Goal: Transaction & Acquisition: Purchase product/service

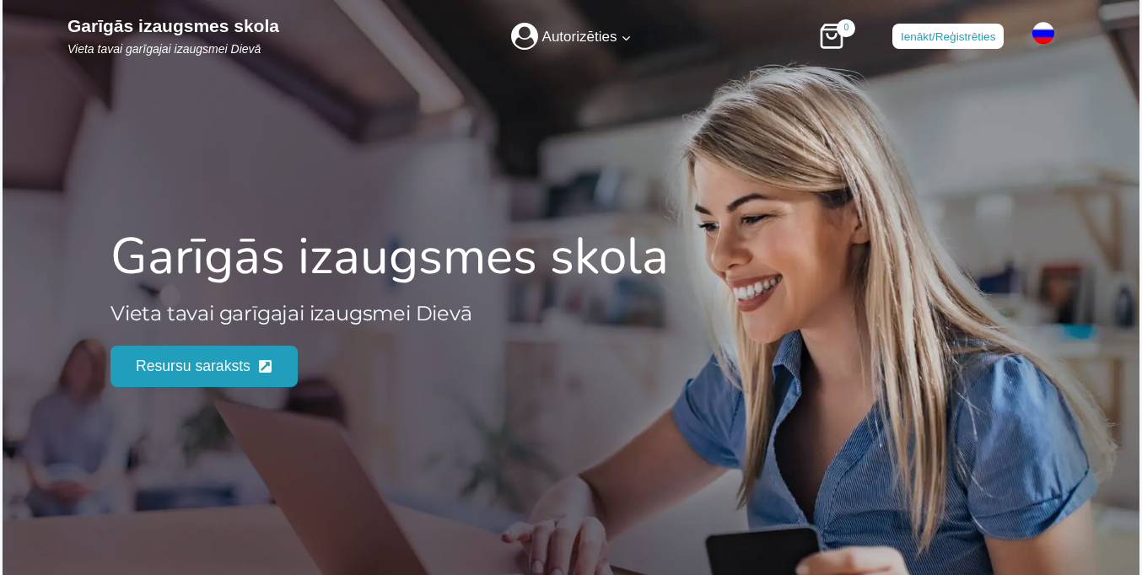
scroll to position [2188, 0]
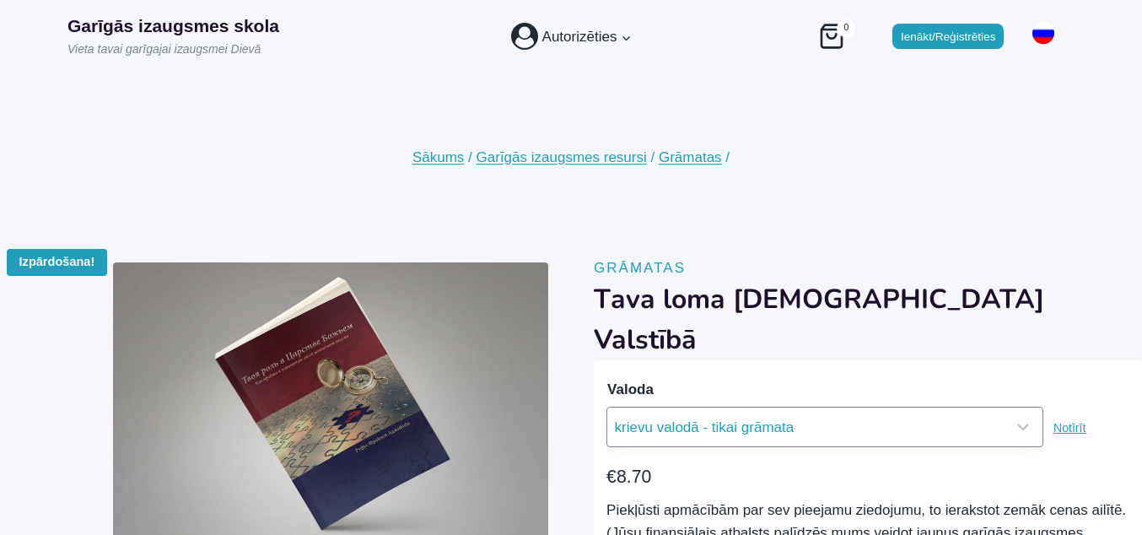
select select "krievu valodā - grāmata un praktisko darba uzdevumu burtnīca"
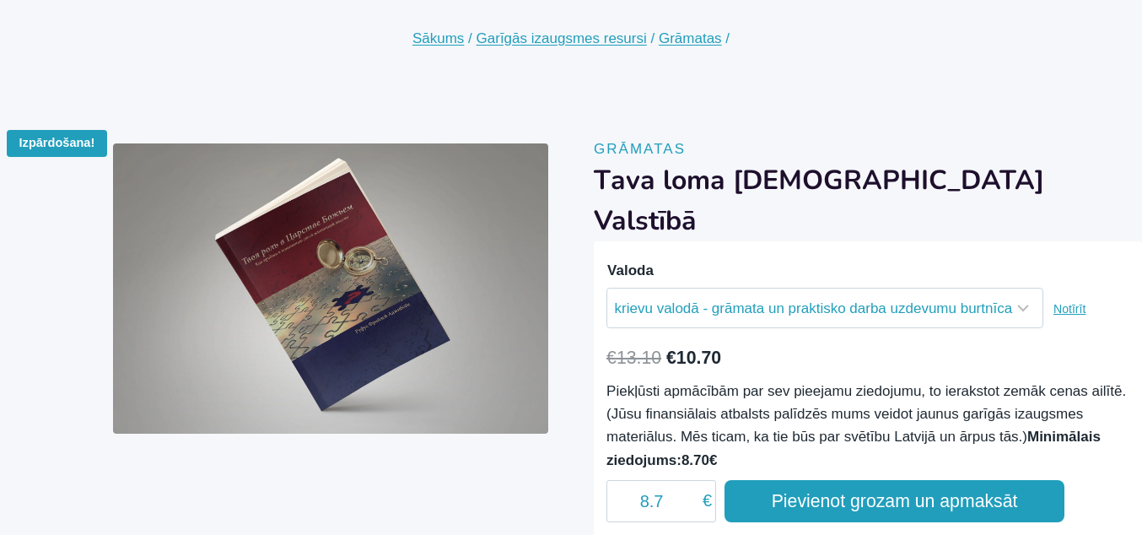
scroll to position [121, 0]
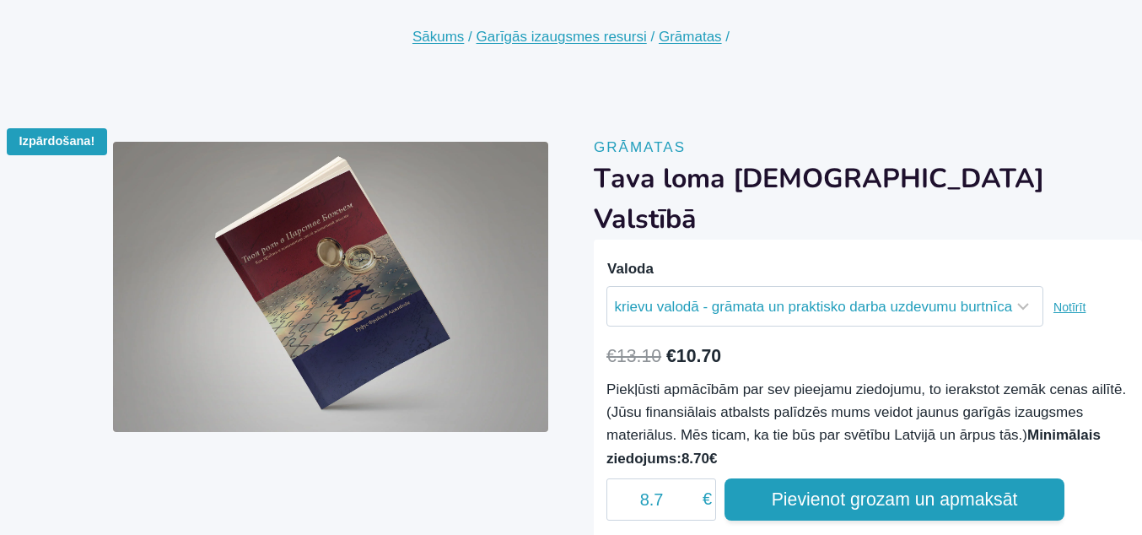
click at [894, 513] on button "Pievienot grozam un apmaksāt" at bounding box center [894, 499] width 340 height 42
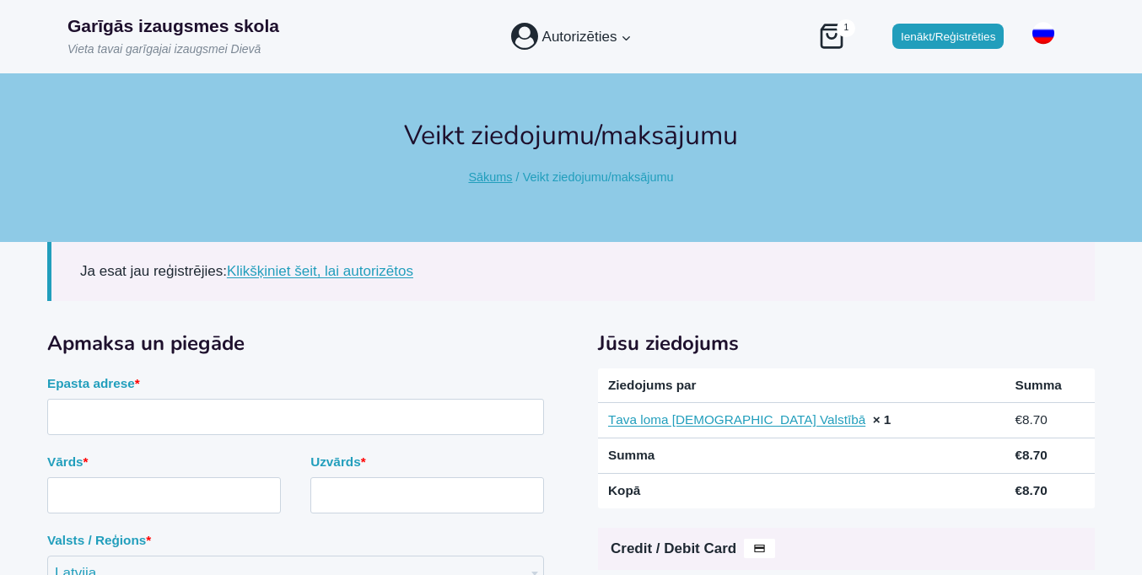
scroll to position [130, 0]
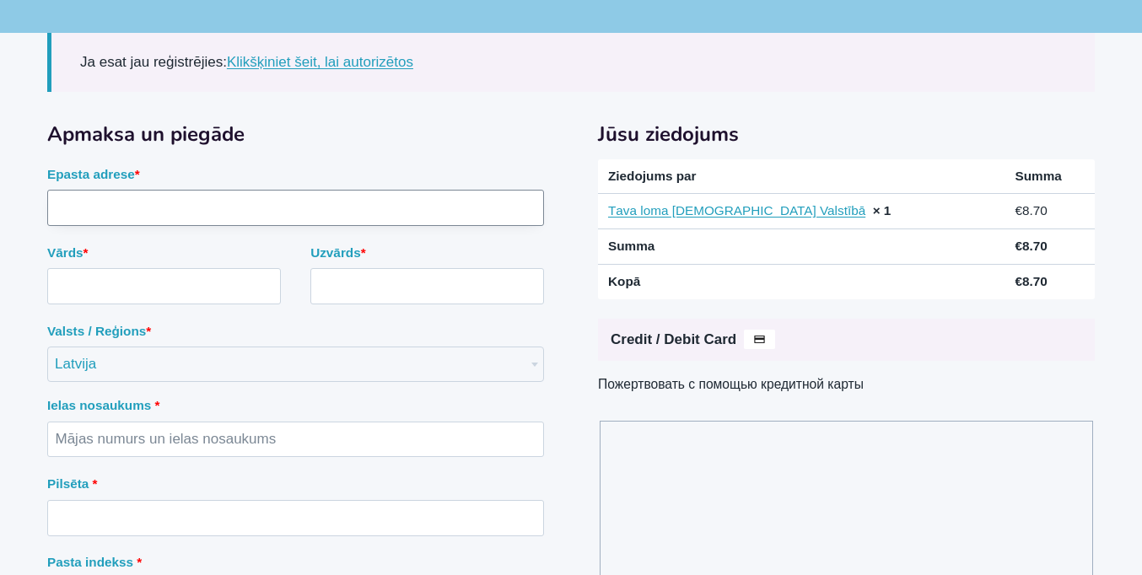
click at [295, 226] on input "Epasta adrese *" at bounding box center [295, 208] width 497 height 36
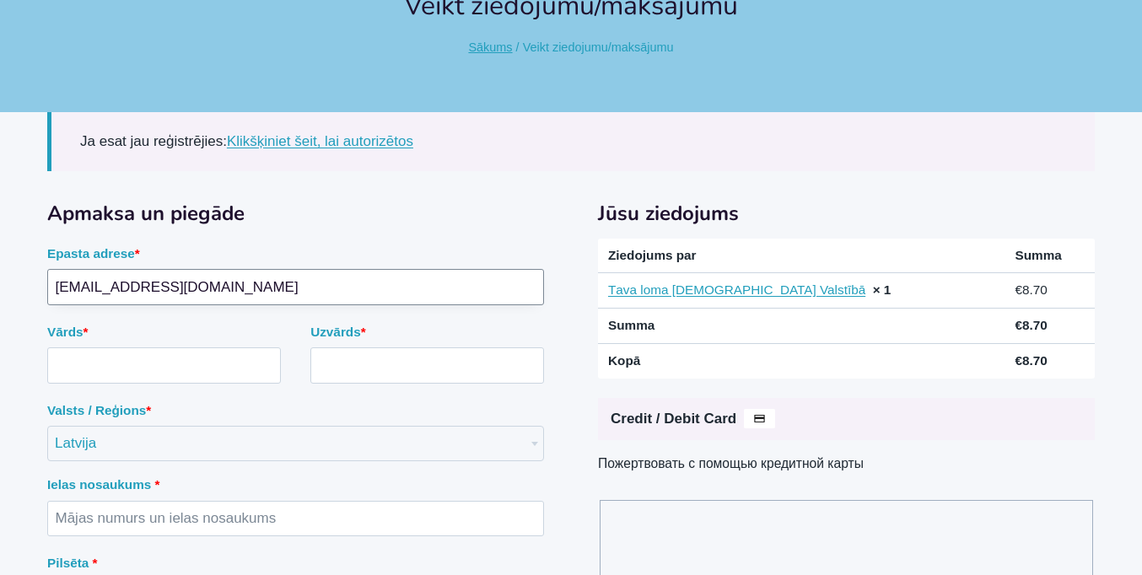
type input "mail0692981@protonmail.com"
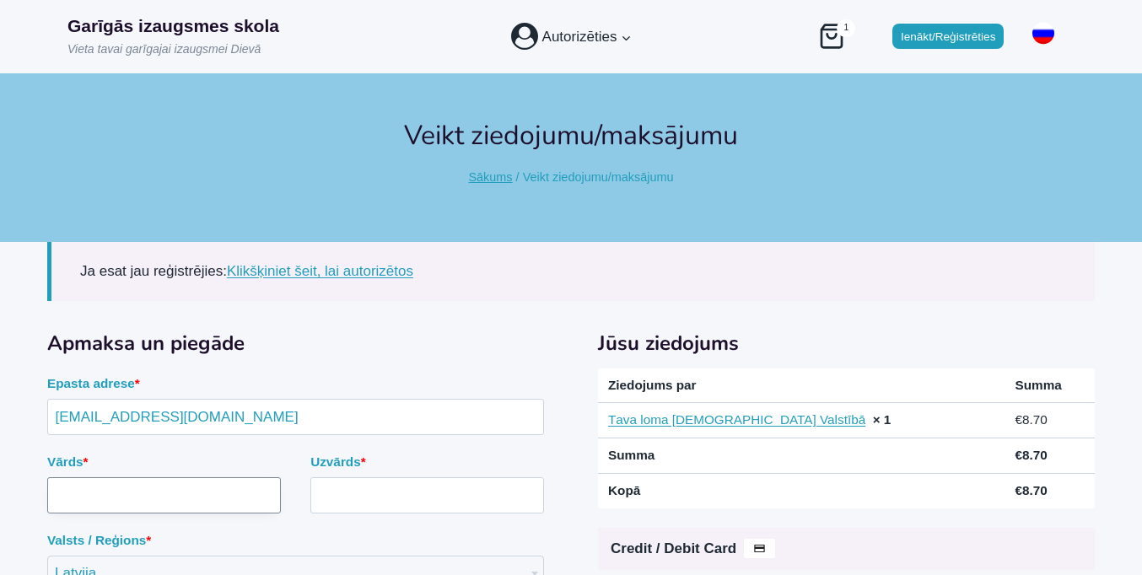
click at [164, 477] on input "Vārds *" at bounding box center [164, 495] width 234 height 36
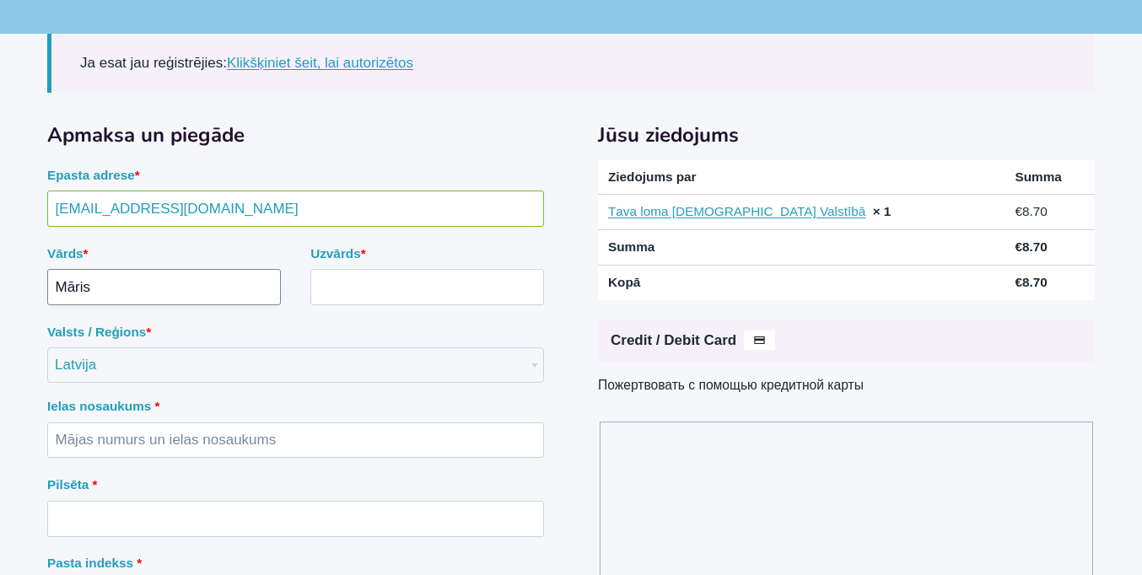
type input "Māris"
click at [427, 287] on input "Uzvārds *" at bounding box center [427, 287] width 234 height 36
type input "Kalniņš"
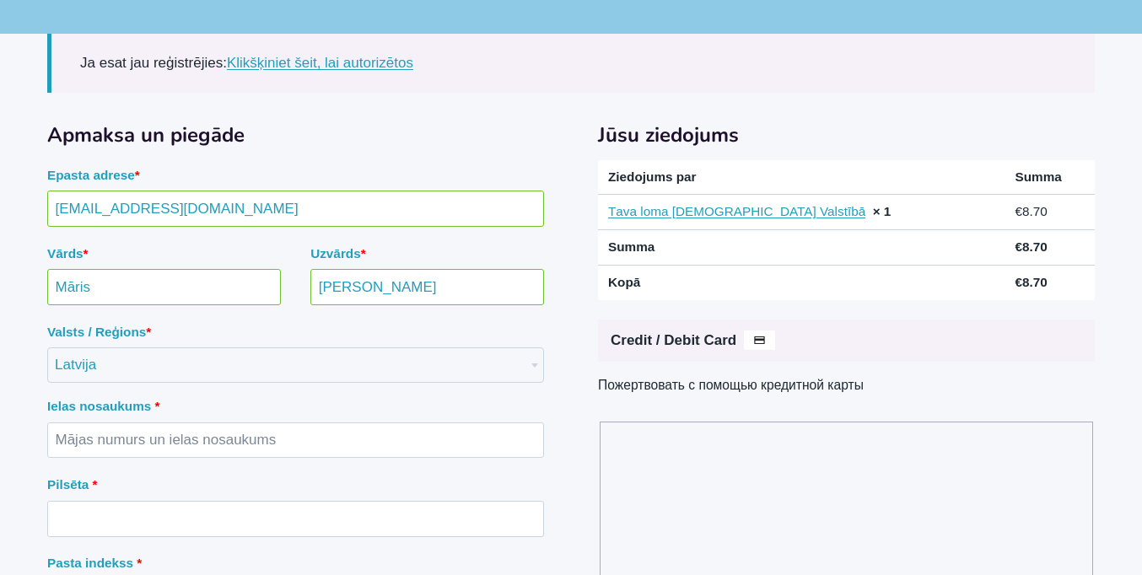
scroll to position [0, 0]
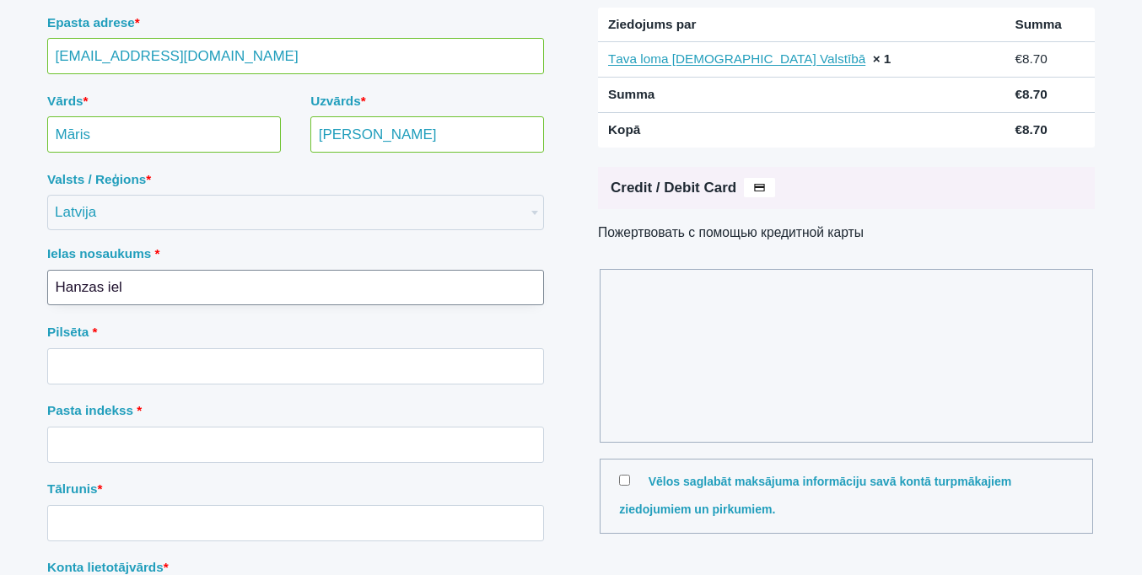
type input "Hanzas iela"
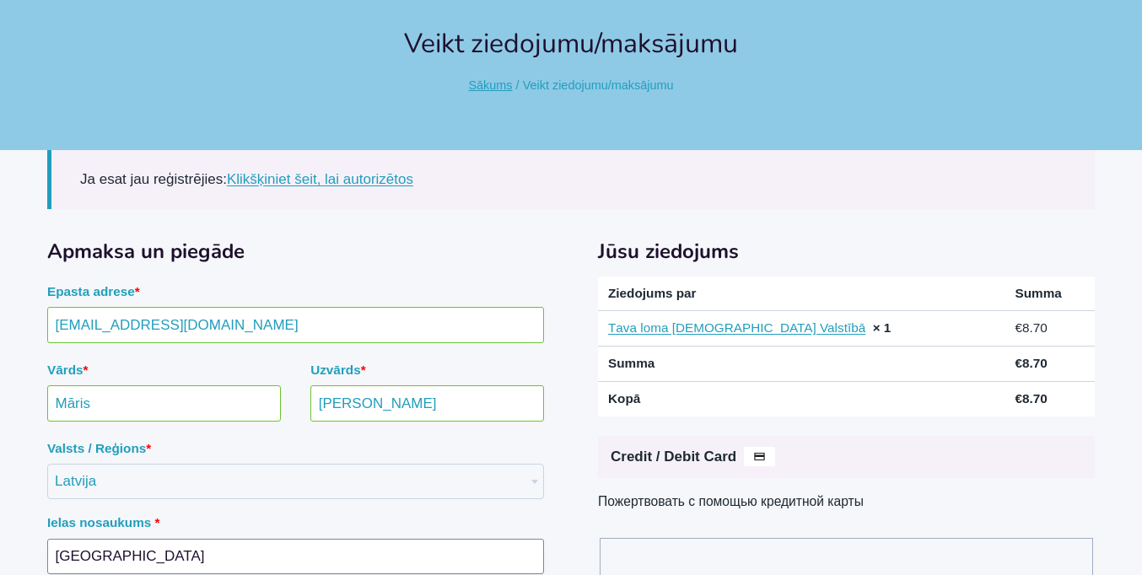
type input "Hanzas iela"
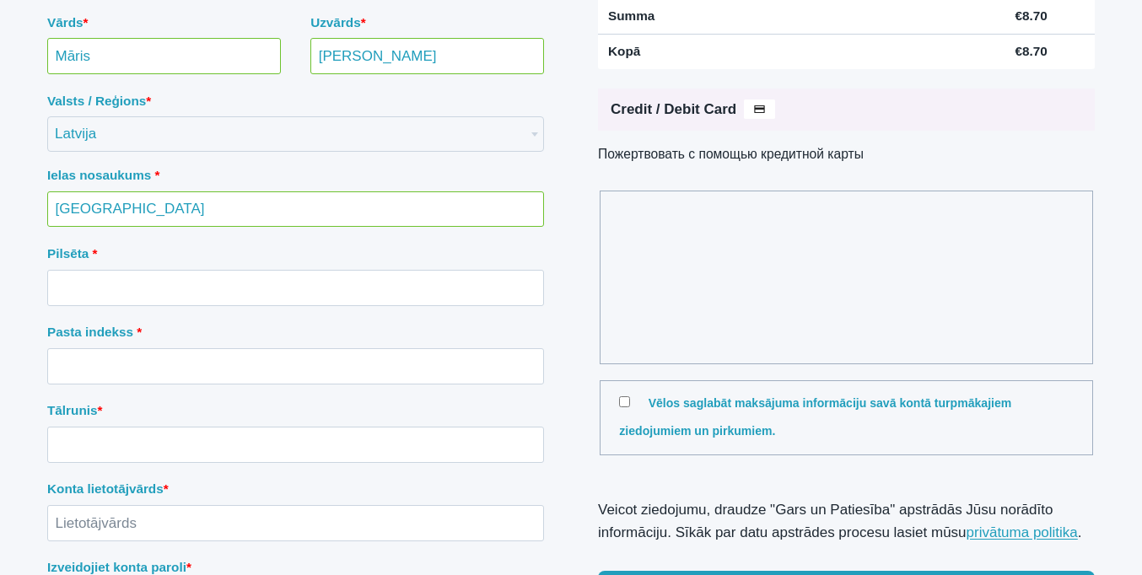
click at [295, 348] on input "Pasta indekss *" at bounding box center [295, 366] width 497 height 36
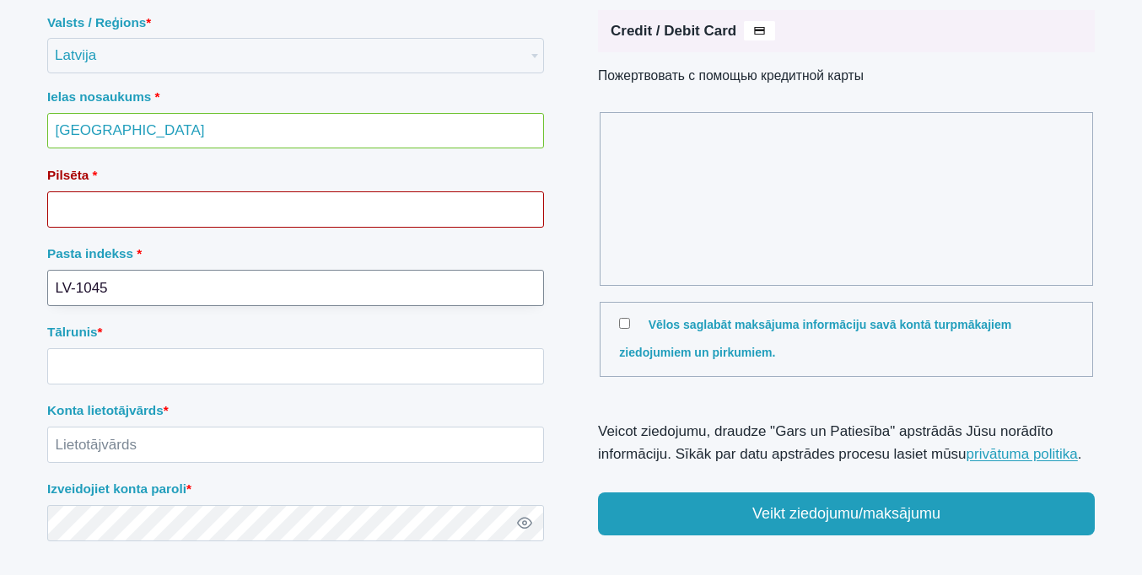
type input "LV-1045"
click at [295, 348] on input "Tālrunis *" at bounding box center [295, 366] width 497 height 36
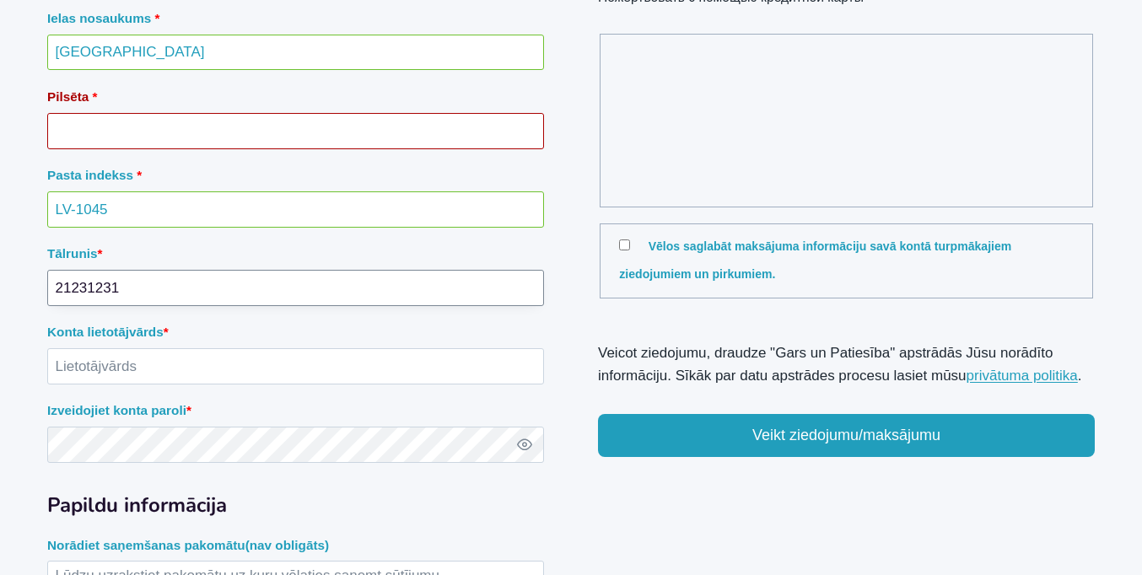
type input "21231231"
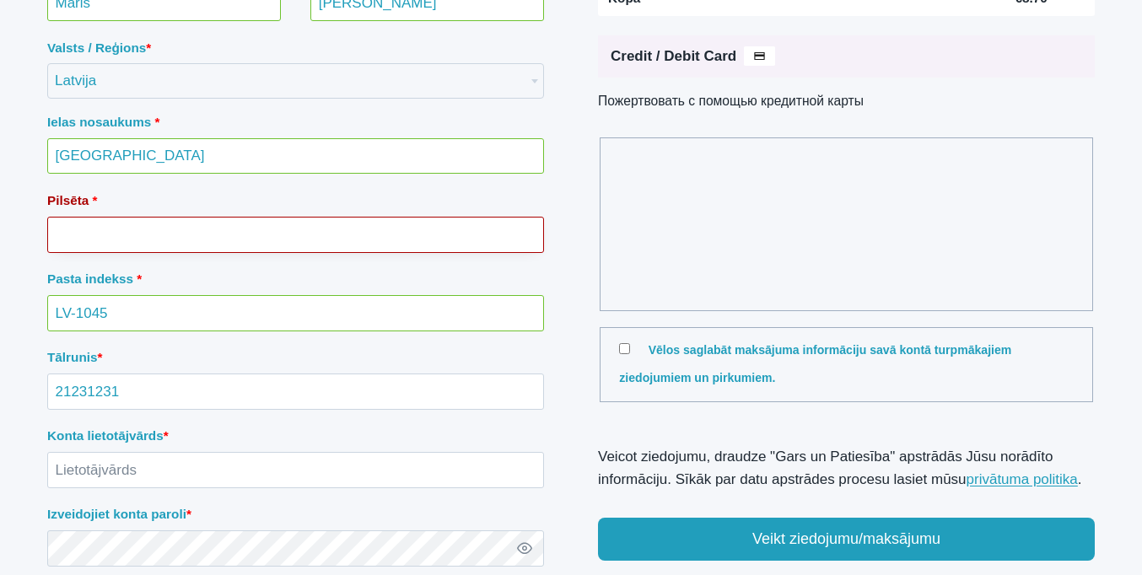
click at [295, 253] on input "Pilsēta *" at bounding box center [295, 235] width 497 height 36
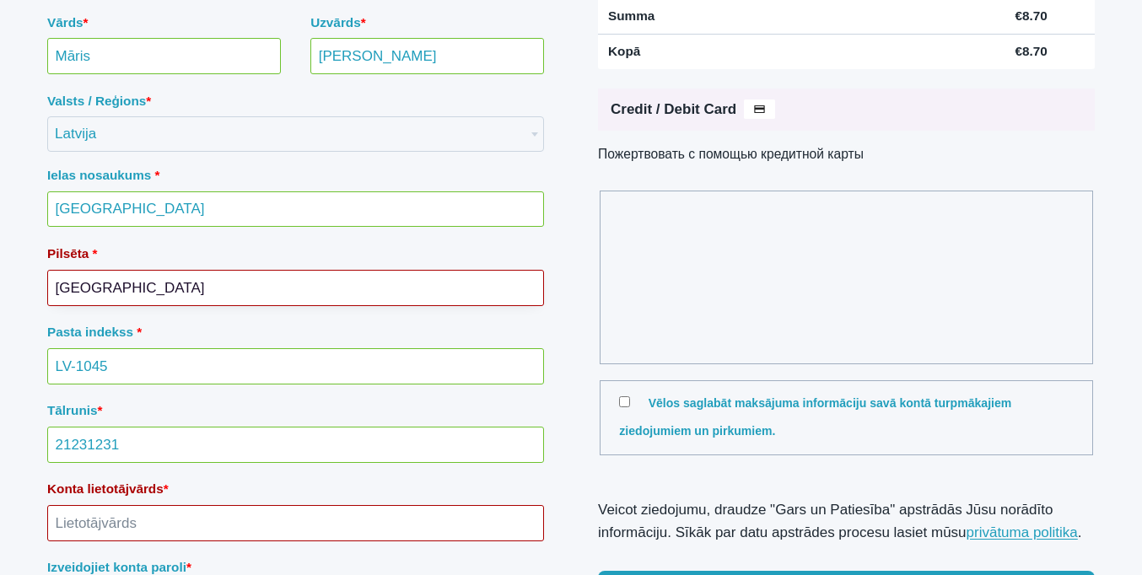
type input "Rīga"
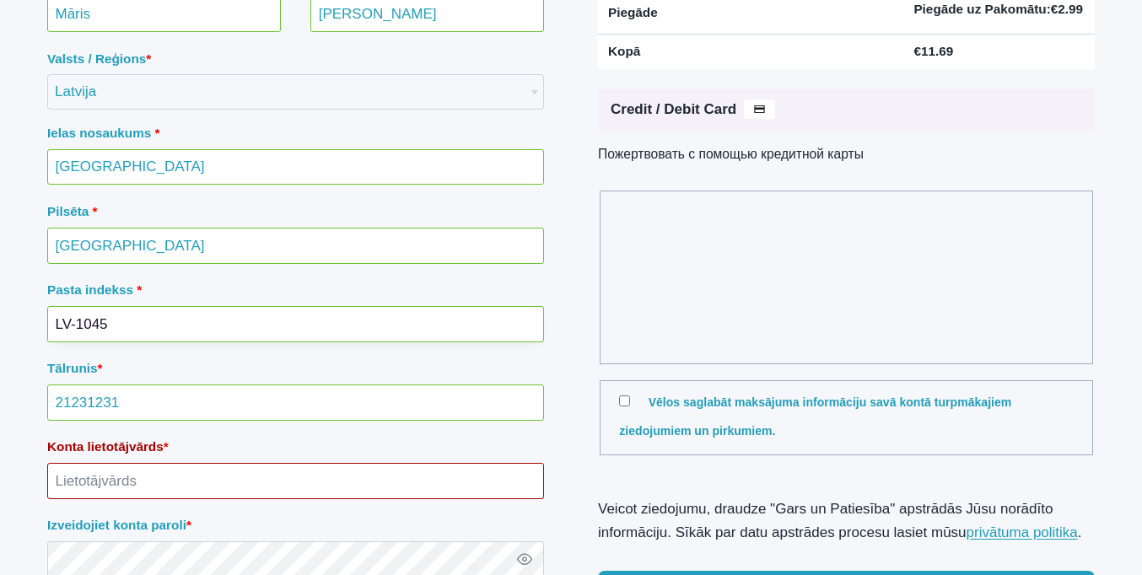
scroll to position [204, 0]
